Goal: Task Accomplishment & Management: Use online tool/utility

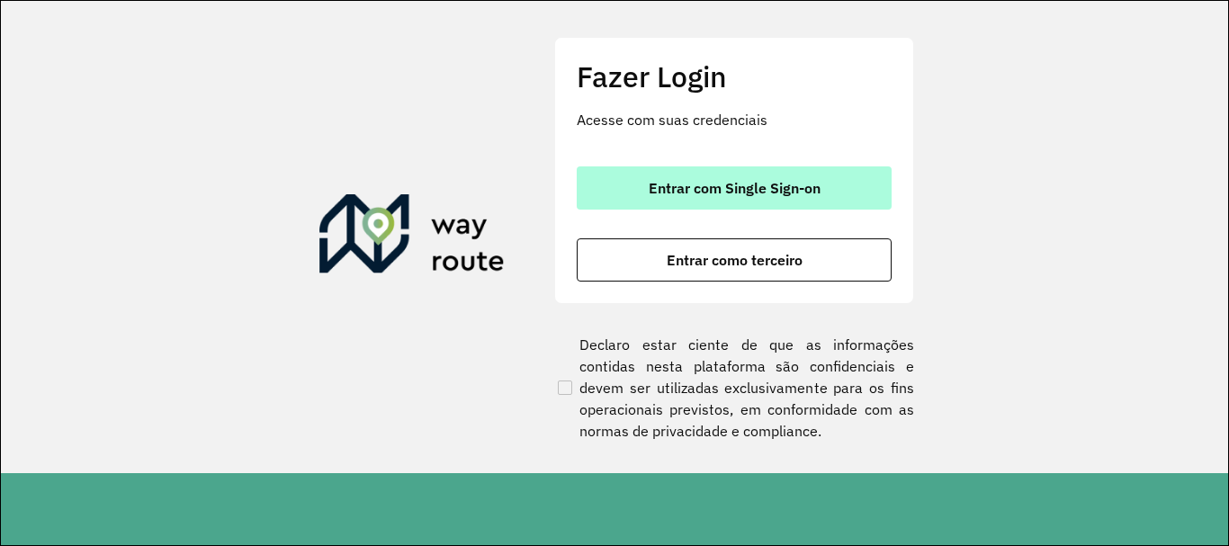
click at [767, 175] on button "Entrar com Single Sign-on" at bounding box center [734, 187] width 315 height 43
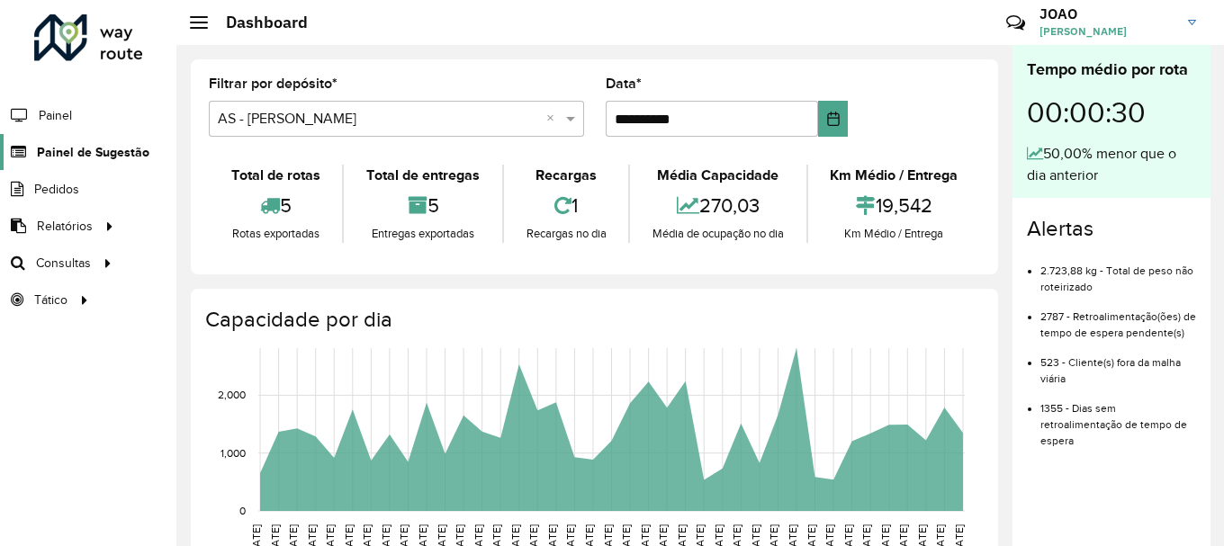
click at [112, 165] on link "Painel de Sugestão" at bounding box center [74, 152] width 149 height 36
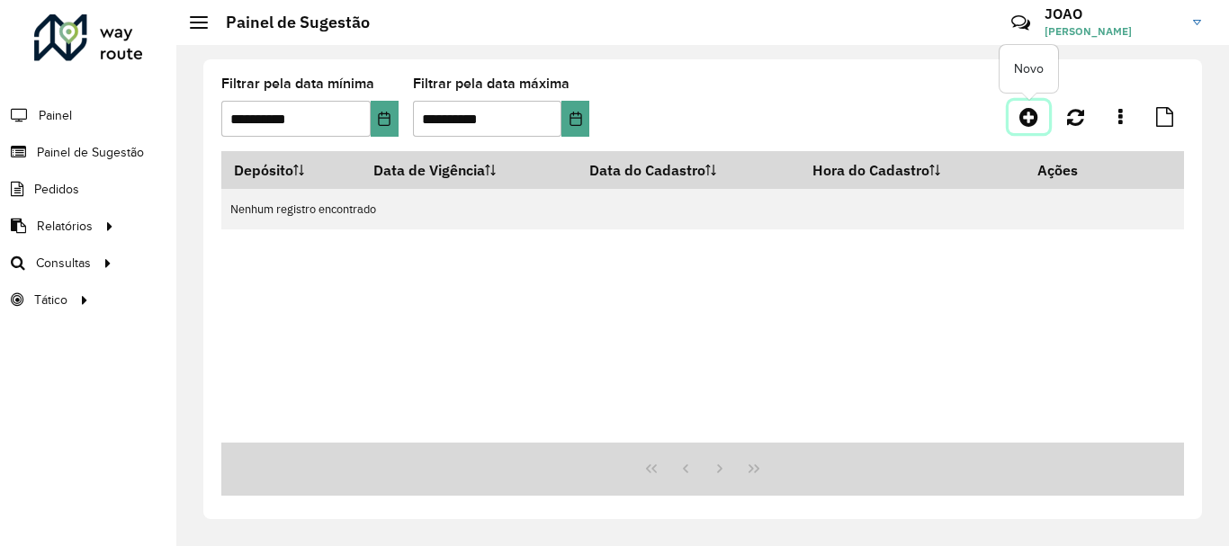
click at [1028, 117] on icon at bounding box center [1028, 117] width 19 height 22
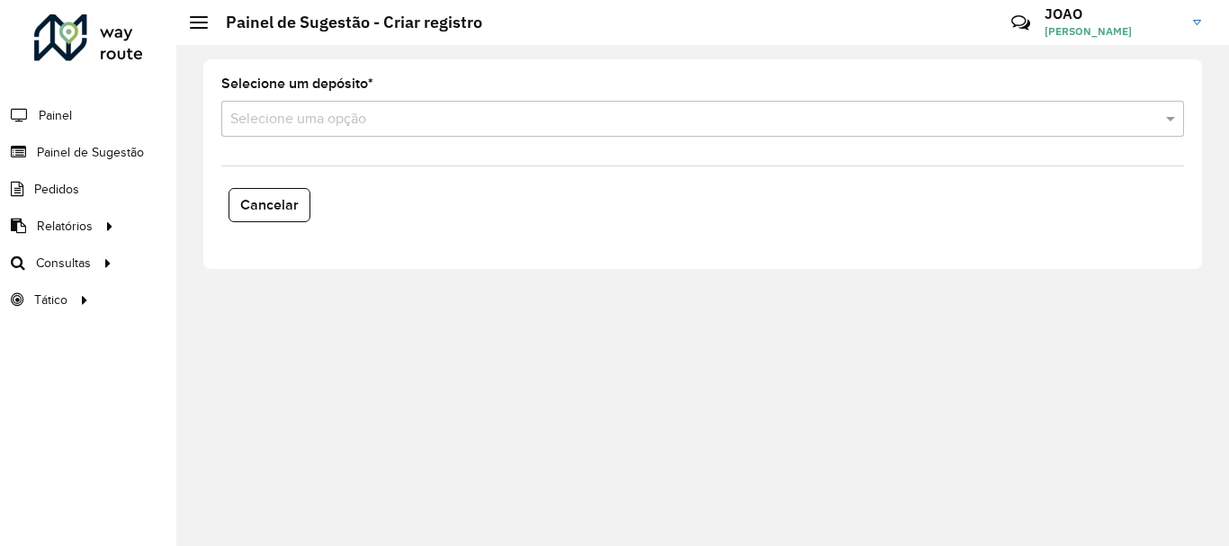
click at [266, 122] on input "text" at bounding box center [684, 120] width 909 height 22
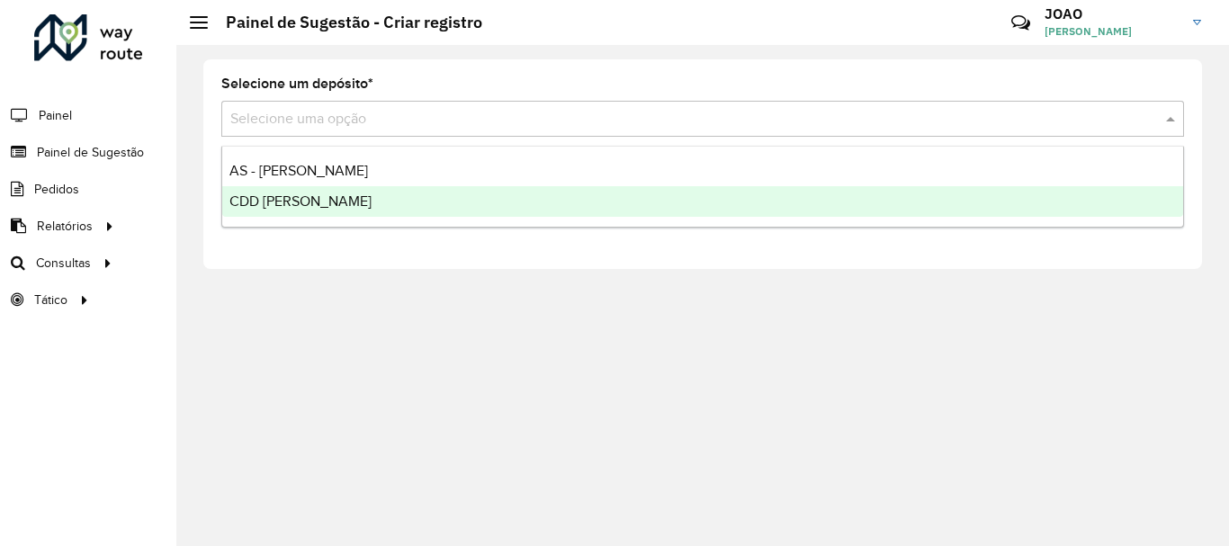
click at [309, 205] on span "CDD [PERSON_NAME]" at bounding box center [300, 200] width 142 height 15
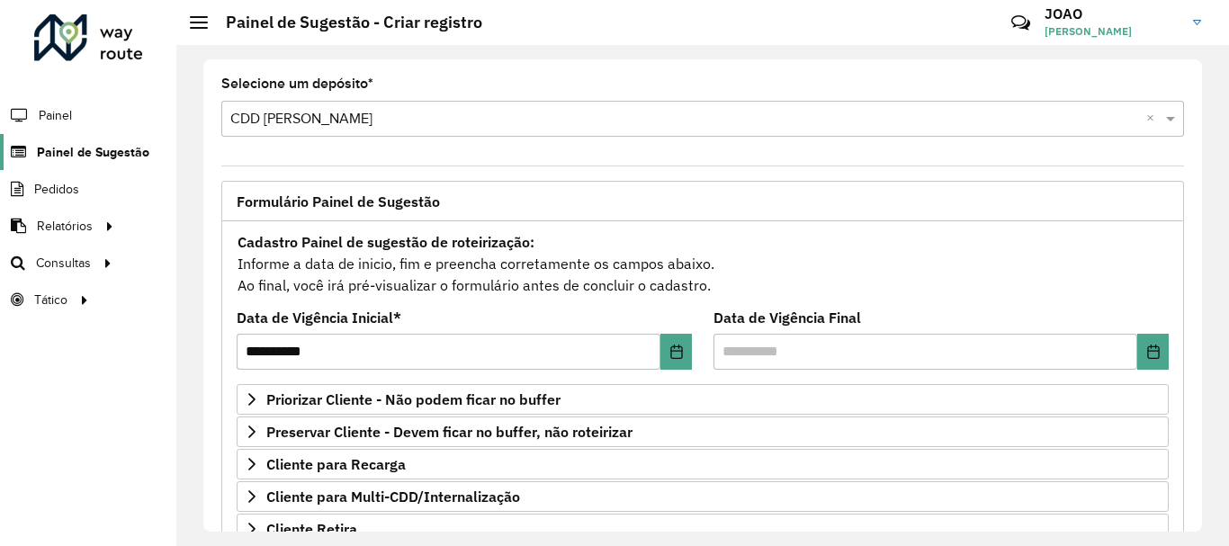
click at [90, 151] on span "Painel de Sugestão" at bounding box center [93, 152] width 112 height 19
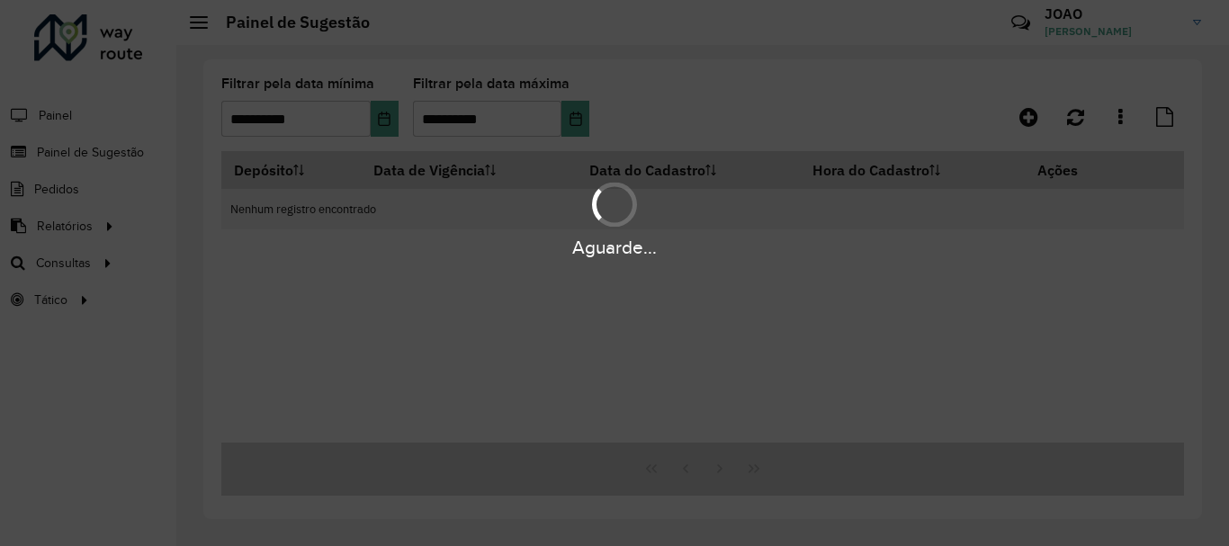
click at [91, 226] on div "Aguarde..." at bounding box center [614, 217] width 1229 height 85
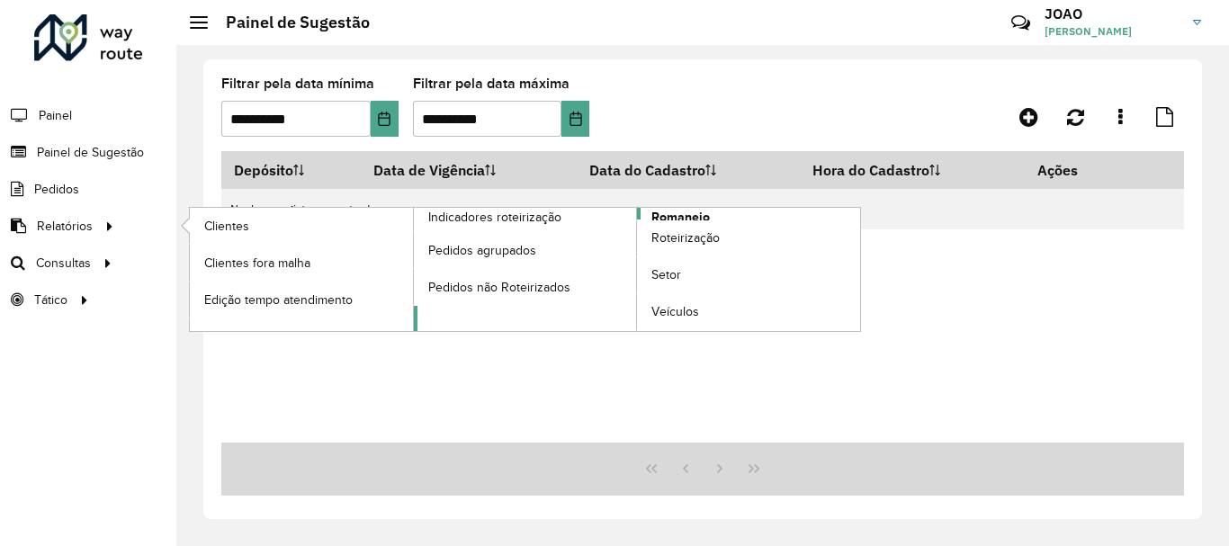
click at [704, 213] on span "Romaneio" at bounding box center [680, 217] width 58 height 19
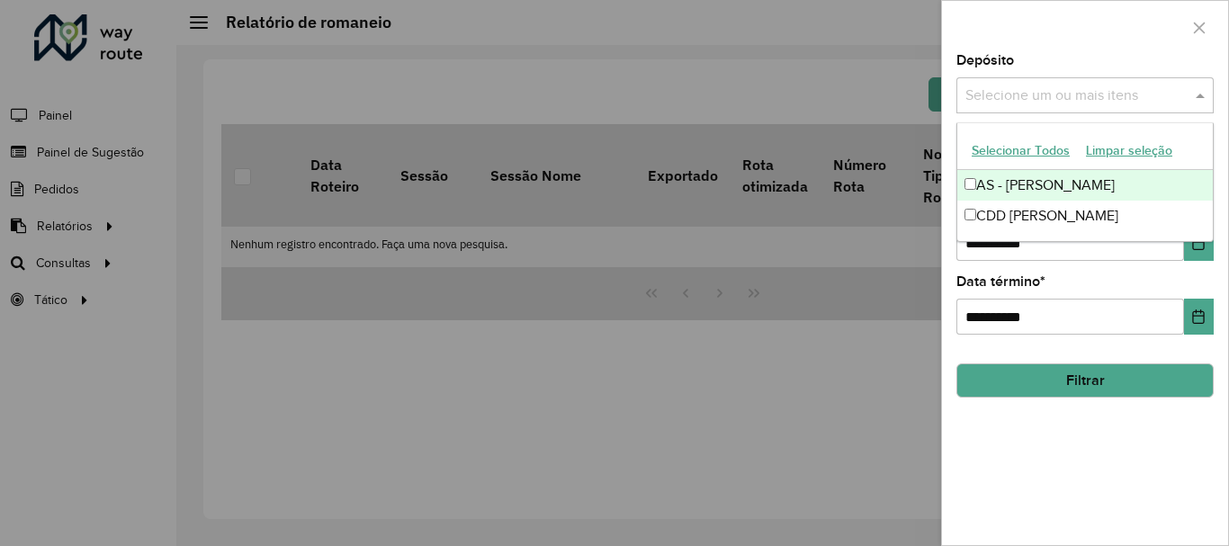
click at [1060, 89] on input "text" at bounding box center [1076, 96] width 230 height 22
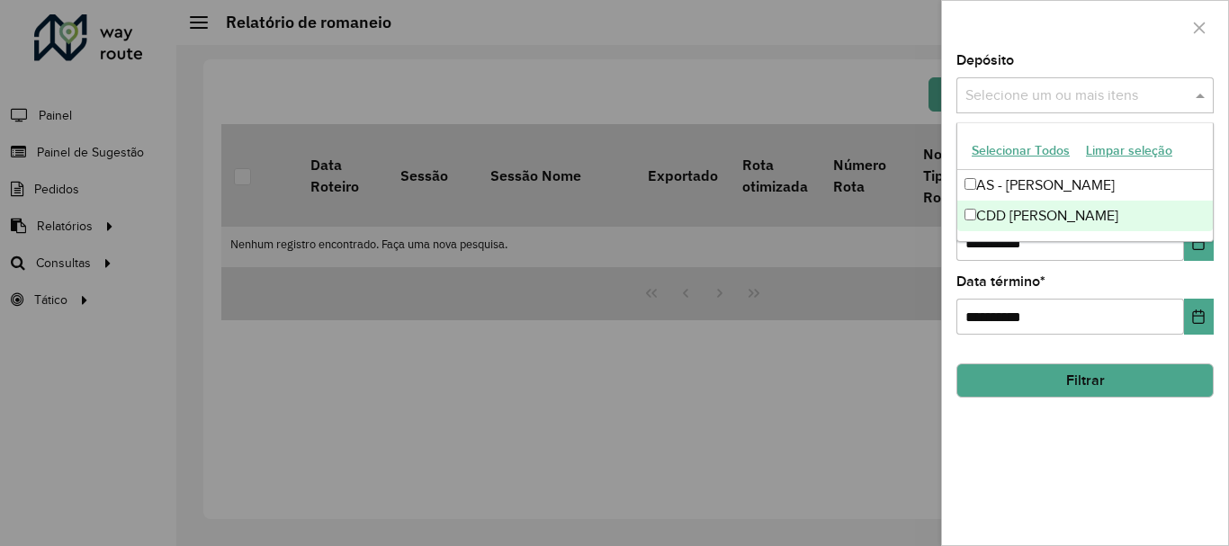
click at [1010, 218] on div "CDD [PERSON_NAME]" at bounding box center [1085, 216] width 256 height 31
click at [1056, 422] on div "**********" at bounding box center [1085, 299] width 286 height 491
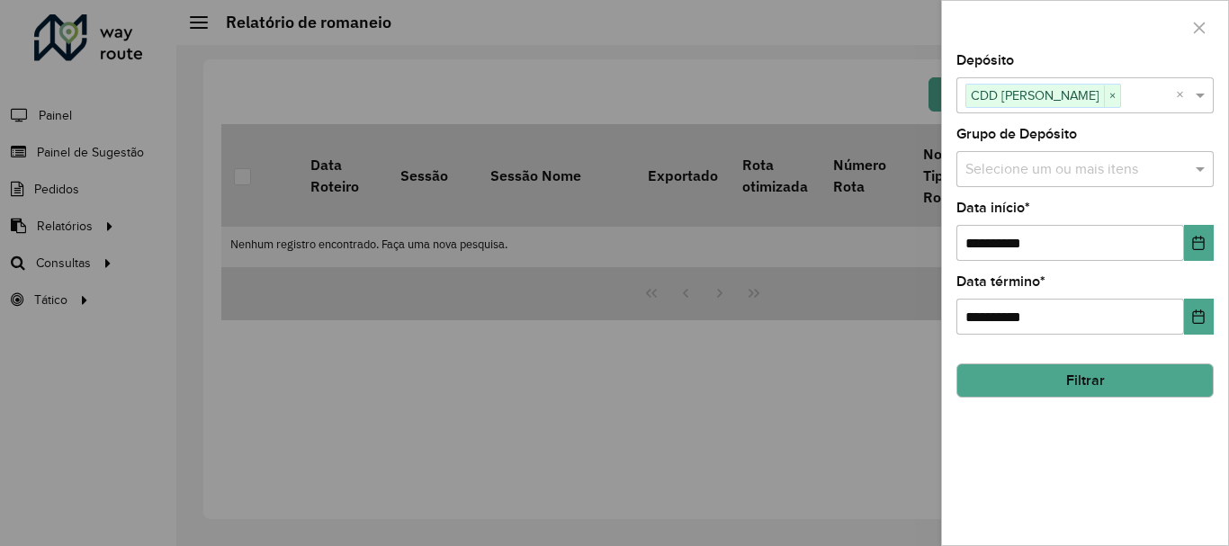
click at [1046, 175] on input "text" at bounding box center [1076, 170] width 230 height 22
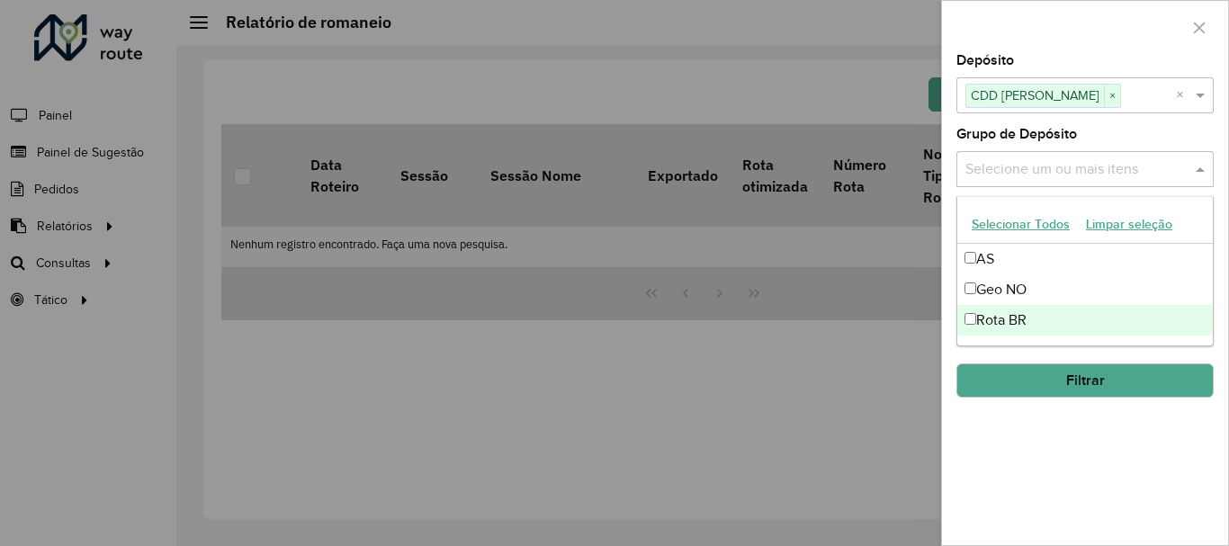
click at [1021, 316] on div "Rota BR" at bounding box center [1085, 320] width 256 height 31
click at [1049, 432] on div "**********" at bounding box center [1085, 299] width 286 height 491
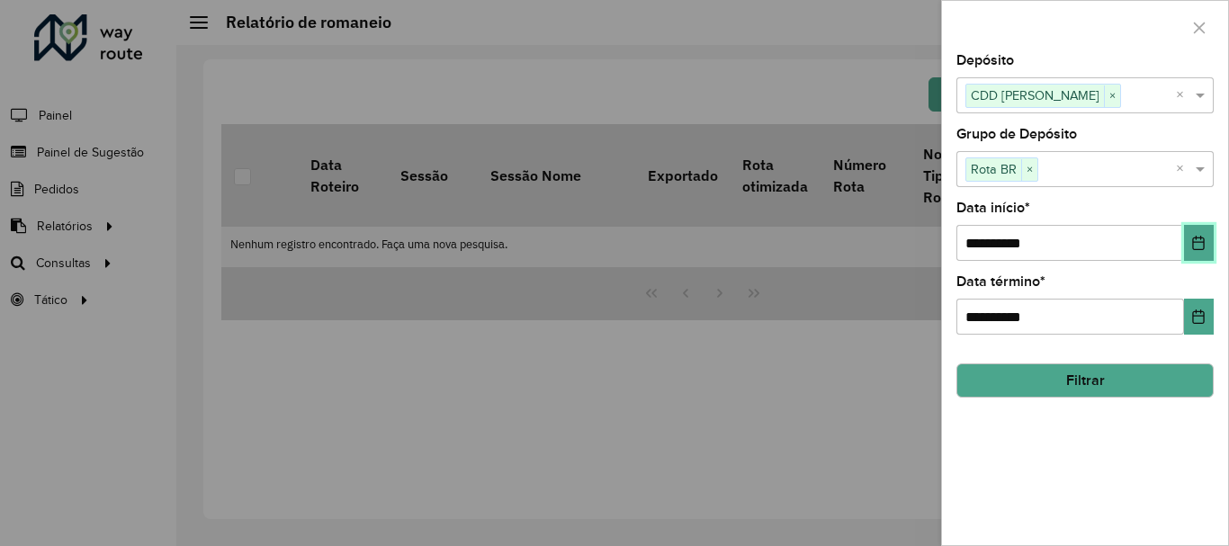
click at [1193, 244] on icon "Choose Date" at bounding box center [1198, 243] width 14 height 14
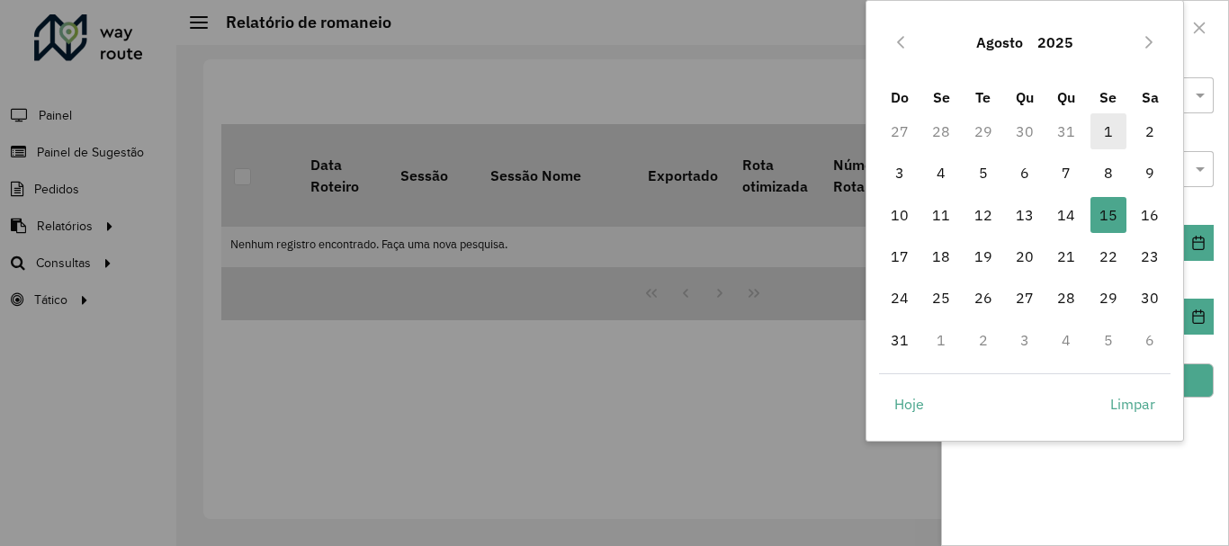
click at [1105, 125] on span "1" at bounding box center [1109, 131] width 36 height 36
type input "**********"
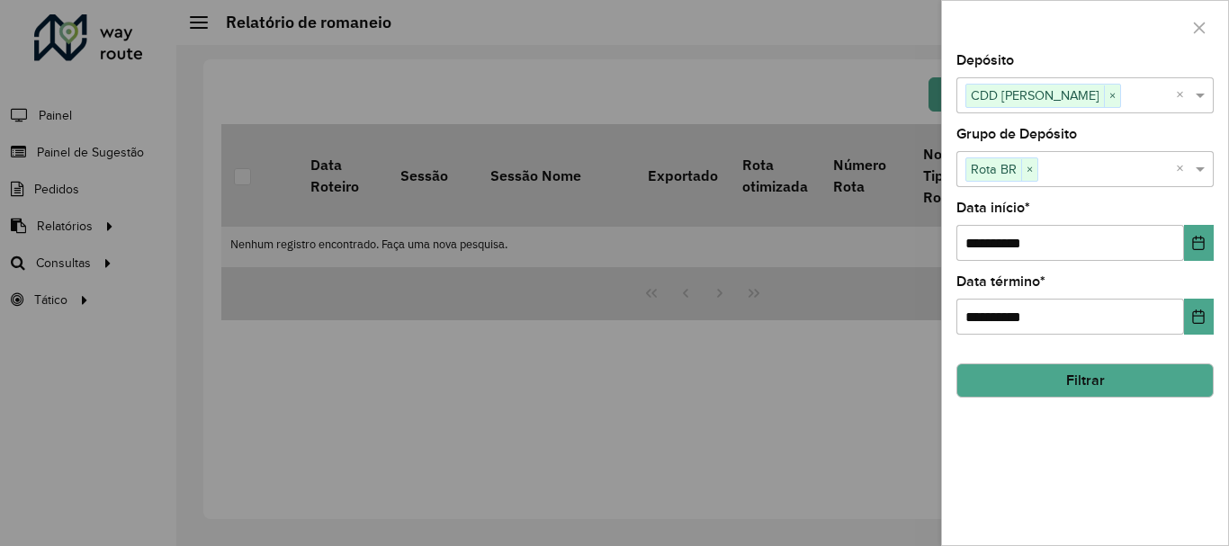
click at [1090, 381] on button "Filtrar" at bounding box center [1084, 381] width 257 height 34
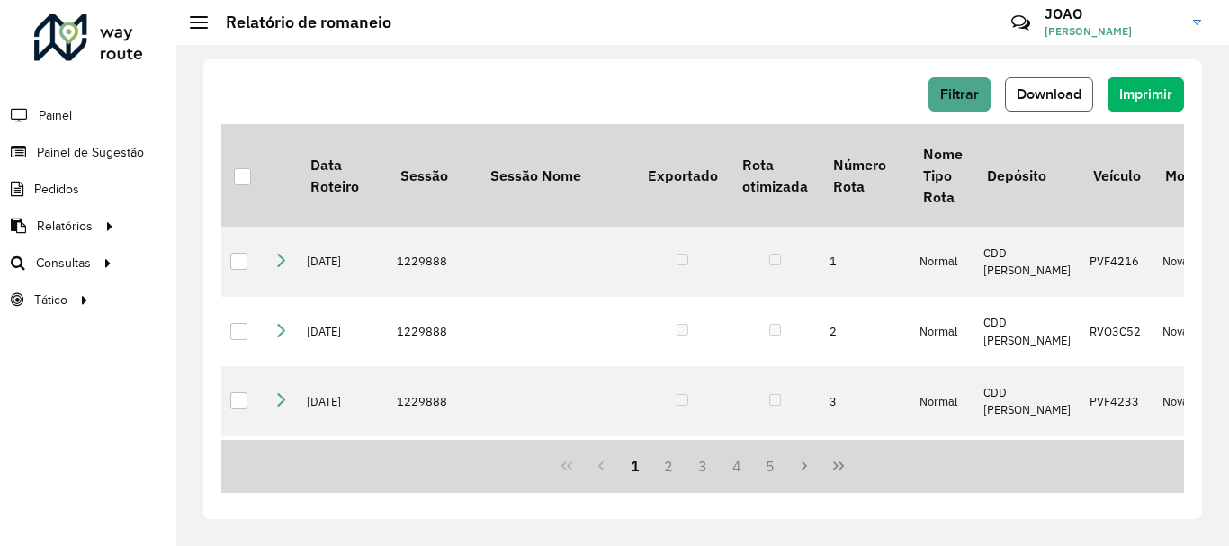
click at [1048, 94] on span "Download" at bounding box center [1049, 93] width 65 height 15
